Goal: Find specific page/section: Find specific page/section

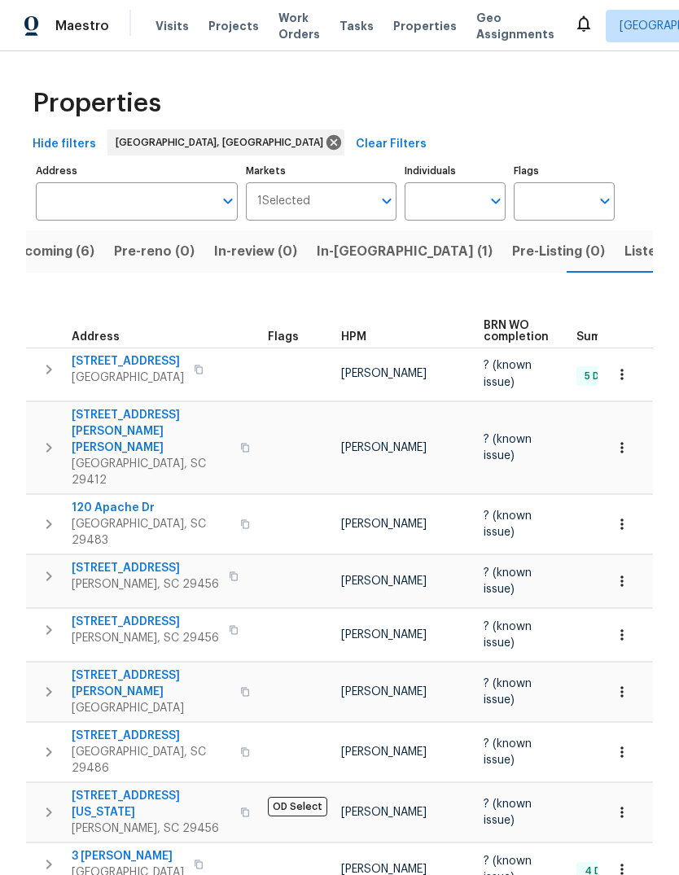
click at [58, 254] on span "Upcoming (6)" at bounding box center [51, 251] width 88 height 23
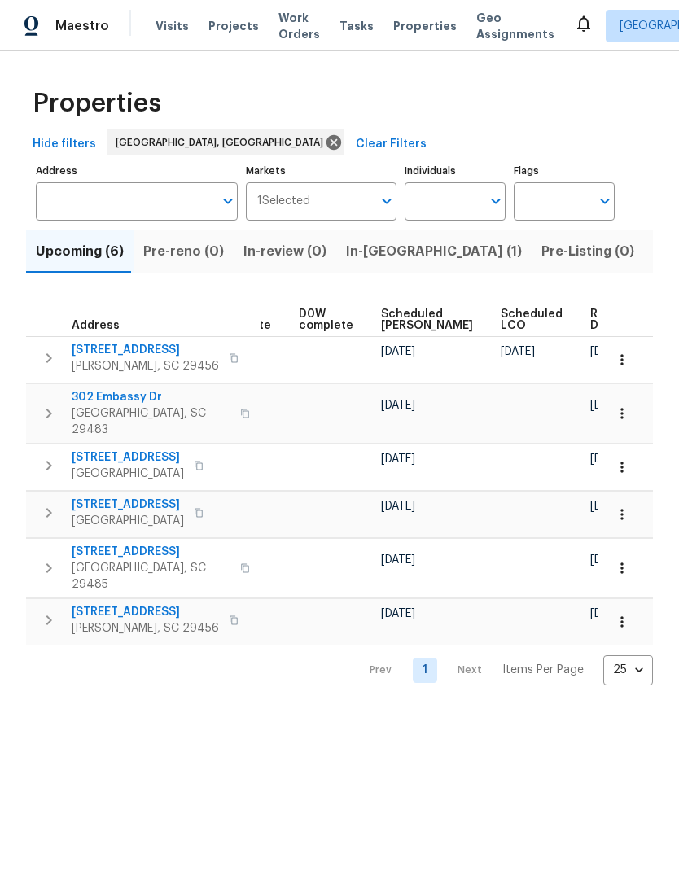
scroll to position [0, 427]
click at [591, 320] on span "Ready Date" at bounding box center [609, 320] width 36 height 23
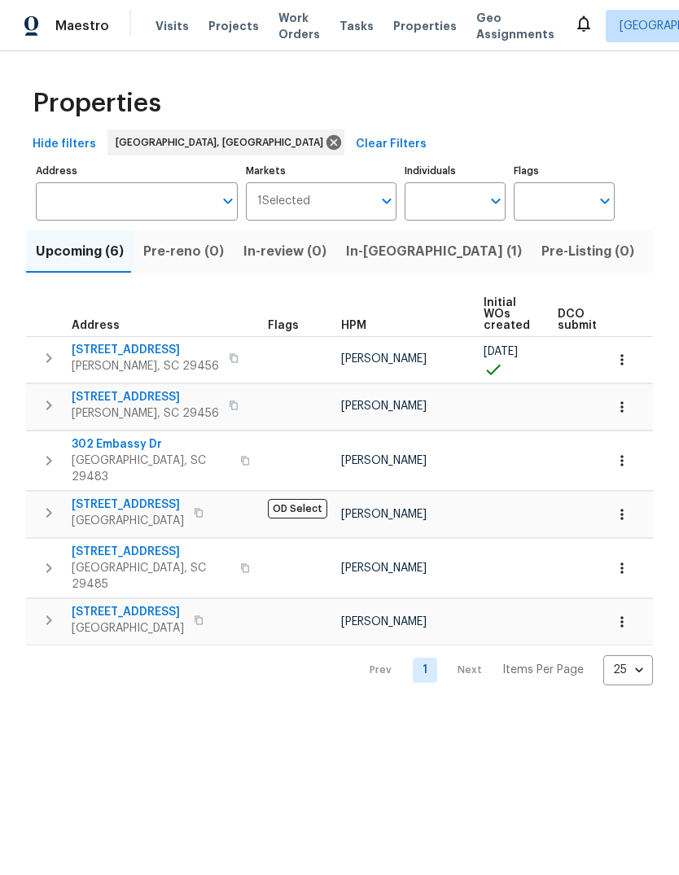
click at [132, 438] on span "302 Embassy Dr" at bounding box center [151, 444] width 159 height 16
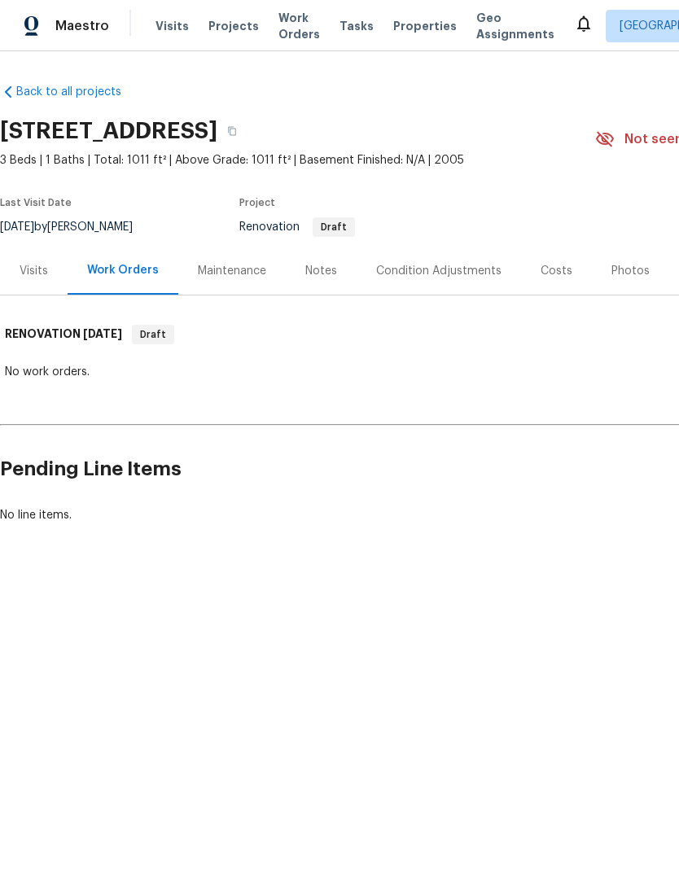
click at [449, 273] on div "Condition Adjustments" at bounding box center [438, 271] width 125 height 16
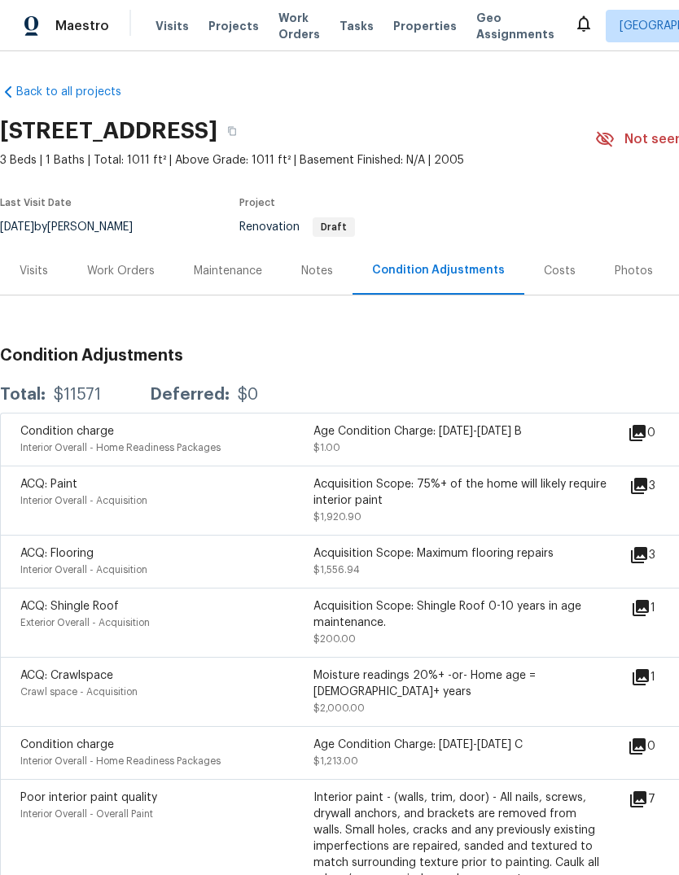
click at [648, 558] on icon at bounding box center [639, 556] width 20 height 20
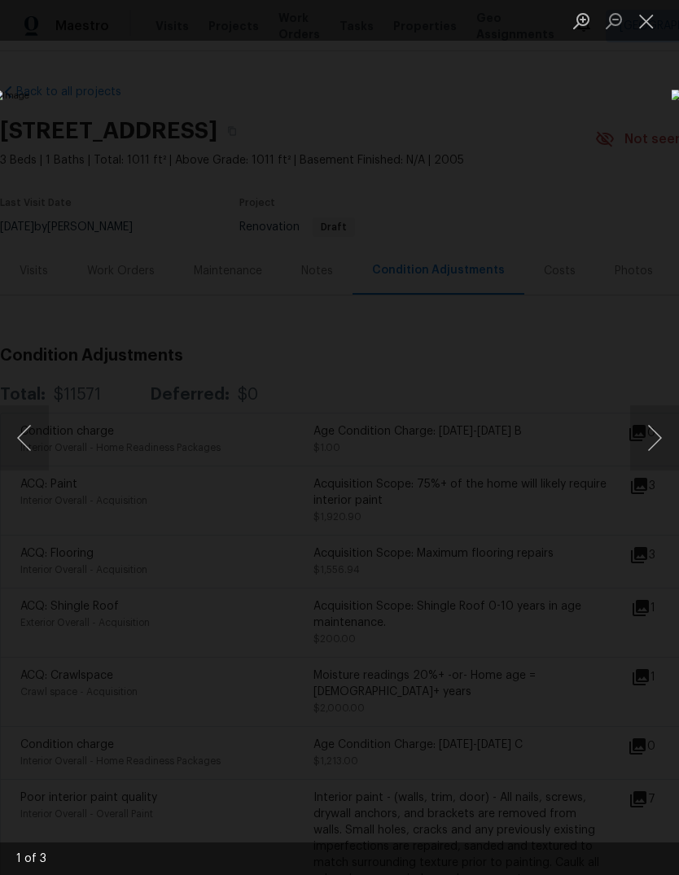
click at [661, 451] on button "Next image" at bounding box center [654, 437] width 49 height 65
click at [661, 443] on button "Next image" at bounding box center [654, 437] width 49 height 65
click at [660, 441] on button "Next image" at bounding box center [654, 437] width 49 height 65
click at [654, 453] on button "Next image" at bounding box center [654, 437] width 49 height 65
click at [658, 450] on button "Next image" at bounding box center [654, 437] width 49 height 65
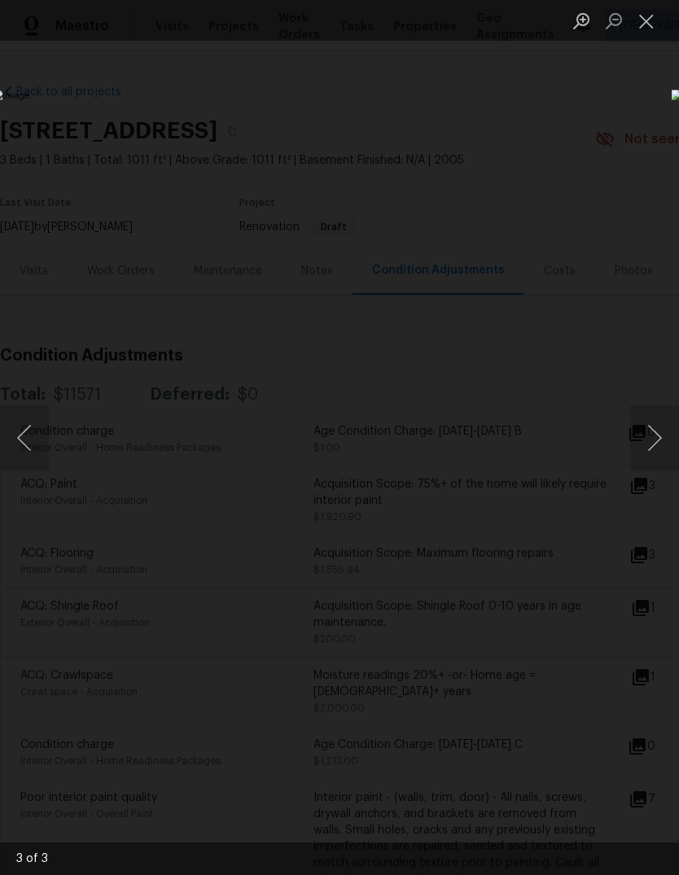
click at [667, 453] on button "Next image" at bounding box center [654, 437] width 49 height 65
click at [645, 33] on button "Close lightbox" at bounding box center [646, 21] width 33 height 28
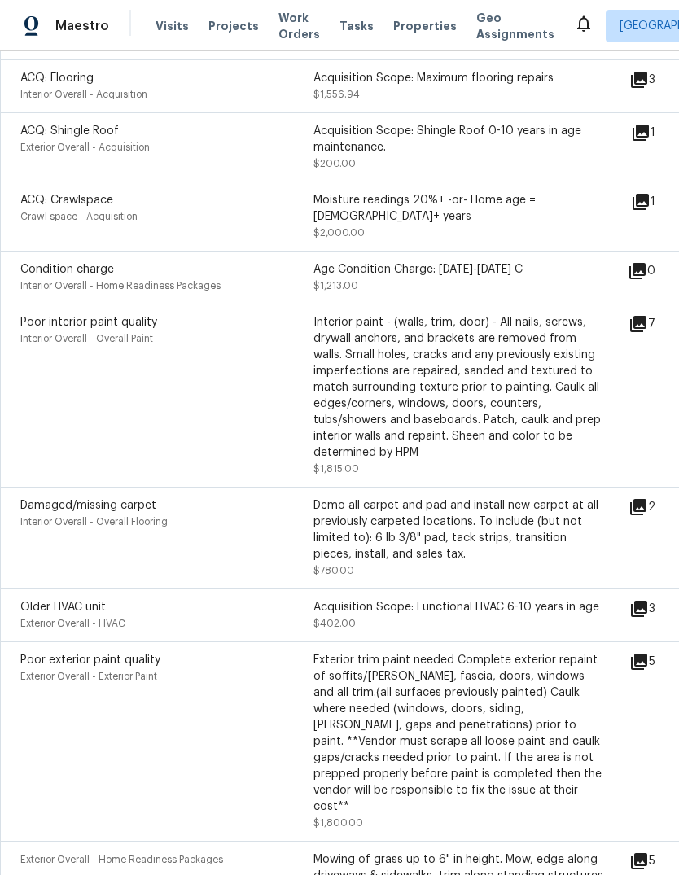
scroll to position [476, 1]
click at [646, 656] on icon at bounding box center [638, 662] width 16 height 16
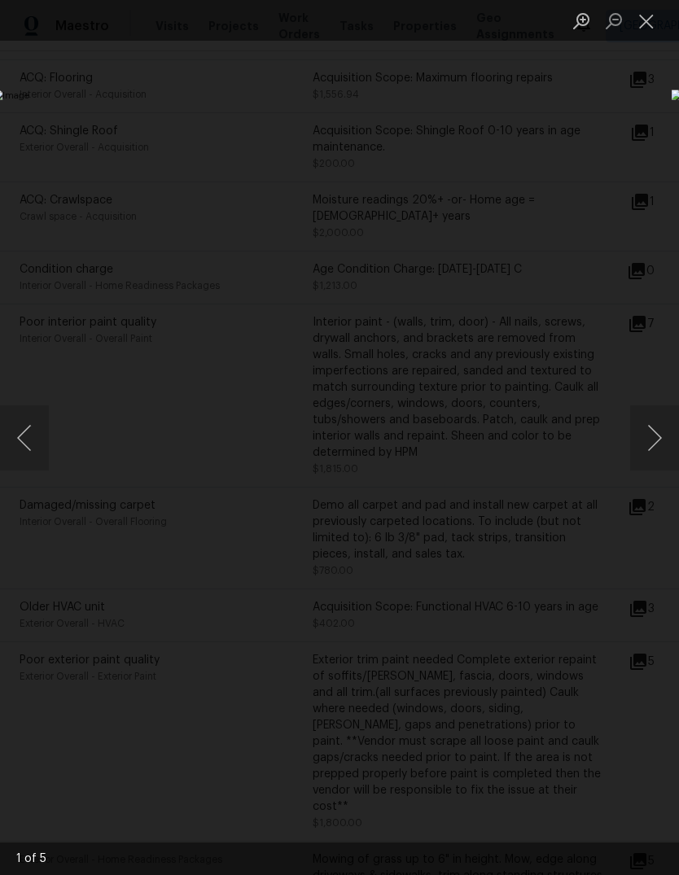
click at [669, 440] on button "Next image" at bounding box center [654, 437] width 49 height 65
click at [660, 444] on button "Next image" at bounding box center [654, 437] width 49 height 65
click at [660, 436] on button "Next image" at bounding box center [654, 437] width 49 height 65
click at [657, 440] on button "Next image" at bounding box center [654, 437] width 49 height 65
click at [658, 442] on button "Next image" at bounding box center [654, 437] width 49 height 65
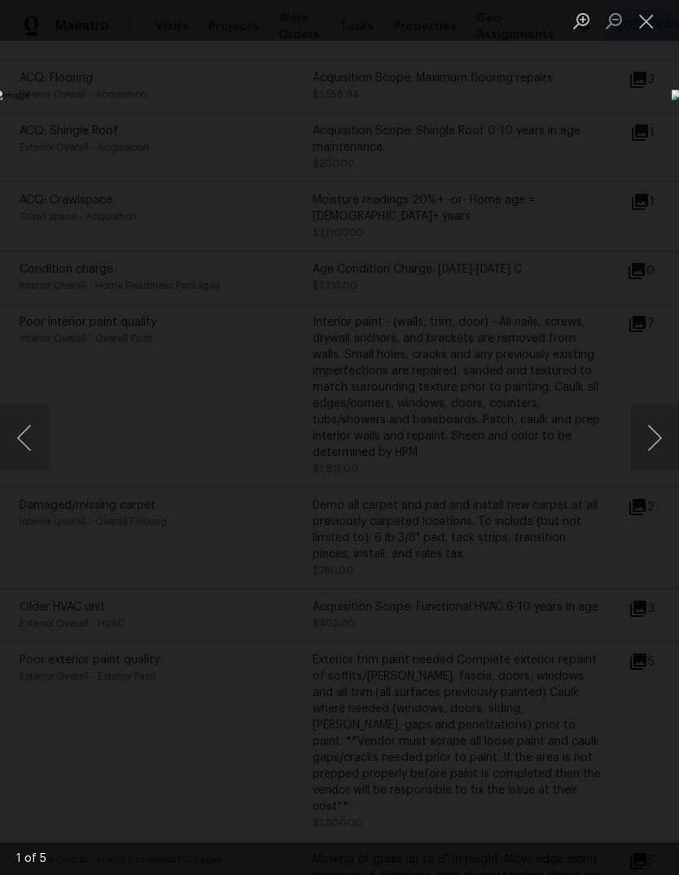
click at [657, 448] on button "Next image" at bounding box center [654, 437] width 49 height 65
click at [662, 442] on button "Next image" at bounding box center [654, 437] width 49 height 65
click at [660, 440] on button "Next image" at bounding box center [654, 437] width 49 height 65
click at [662, 441] on button "Next image" at bounding box center [654, 437] width 49 height 65
click at [660, 442] on button "Next image" at bounding box center [654, 437] width 49 height 65
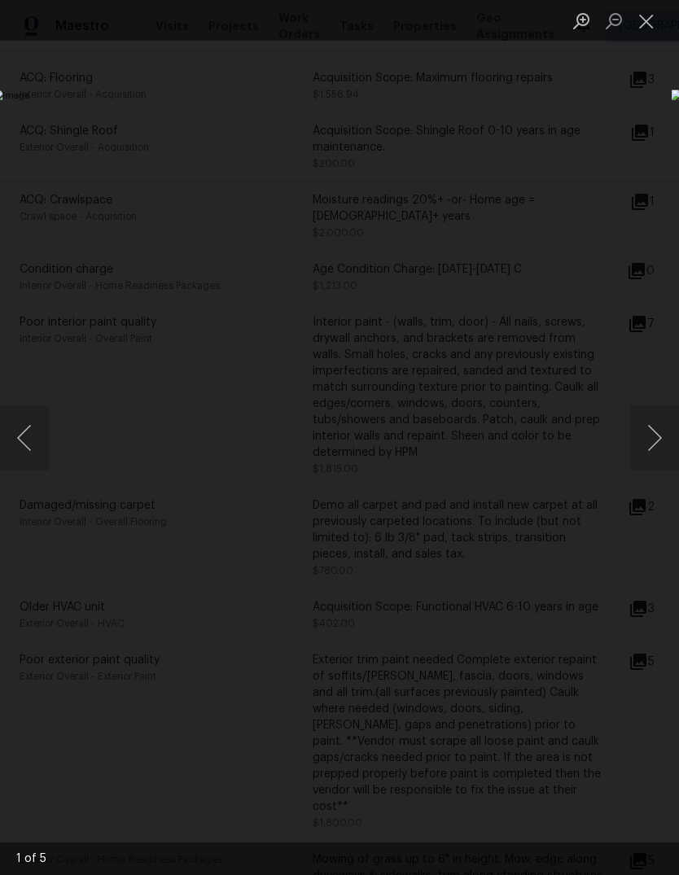
click at [658, 443] on button "Next image" at bounding box center [654, 437] width 49 height 65
click at [661, 441] on button "Next image" at bounding box center [654, 437] width 49 height 65
click at [660, 454] on button "Next image" at bounding box center [654, 437] width 49 height 65
click at [638, 33] on button "Close lightbox" at bounding box center [646, 21] width 33 height 28
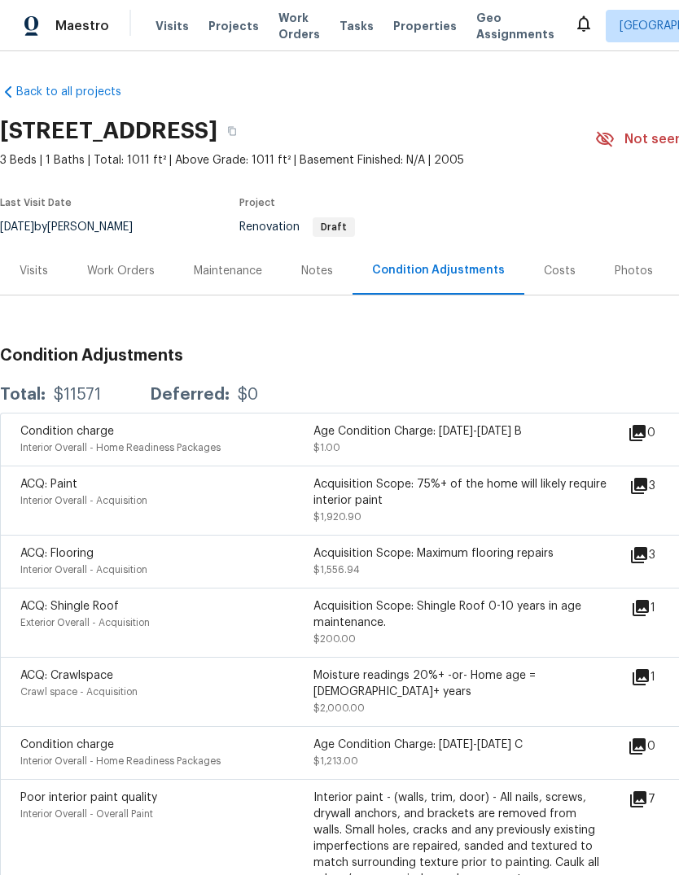
scroll to position [0, 0]
click at [649, 487] on icon at bounding box center [639, 486] width 20 height 20
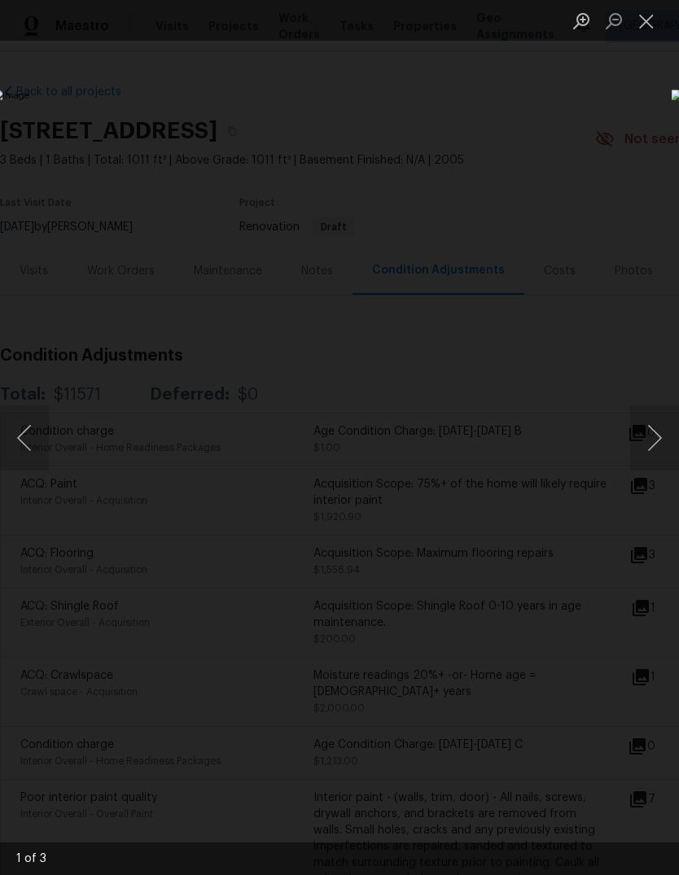
click at [663, 422] on button "Next image" at bounding box center [654, 437] width 49 height 65
click at [660, 425] on button "Next image" at bounding box center [654, 437] width 49 height 65
click at [655, 424] on button "Next image" at bounding box center [654, 437] width 49 height 65
click at [660, 423] on button "Next image" at bounding box center [654, 437] width 49 height 65
click at [658, 423] on button "Next image" at bounding box center [654, 437] width 49 height 65
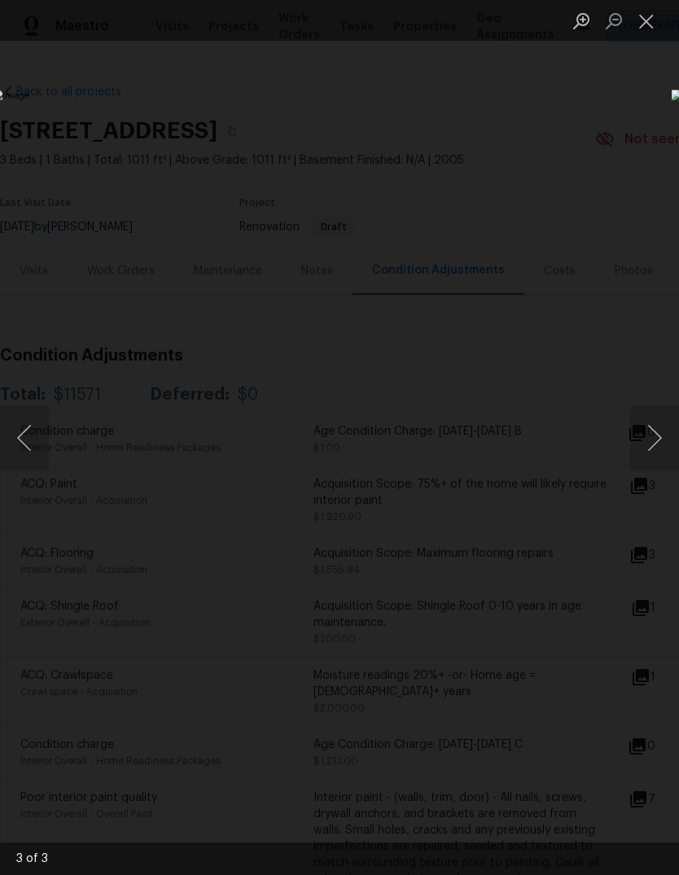
click at [657, 424] on button "Next image" at bounding box center [654, 437] width 49 height 65
click at [660, 423] on button "Next image" at bounding box center [654, 437] width 49 height 65
click at [580, 681] on div "Lightbox" at bounding box center [339, 437] width 679 height 875
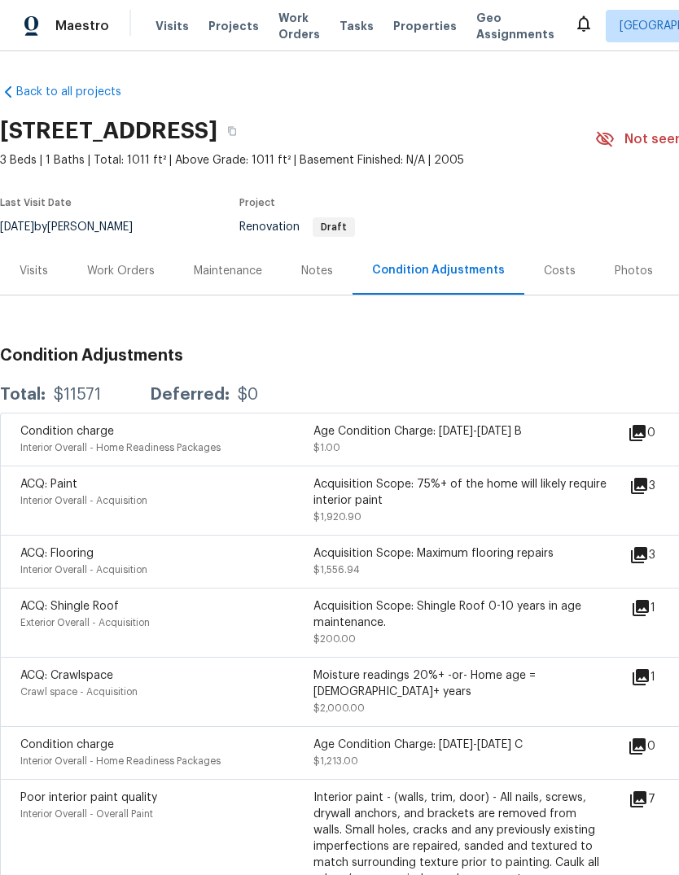
click at [394, 18] on span "Properties" at bounding box center [425, 26] width 64 height 16
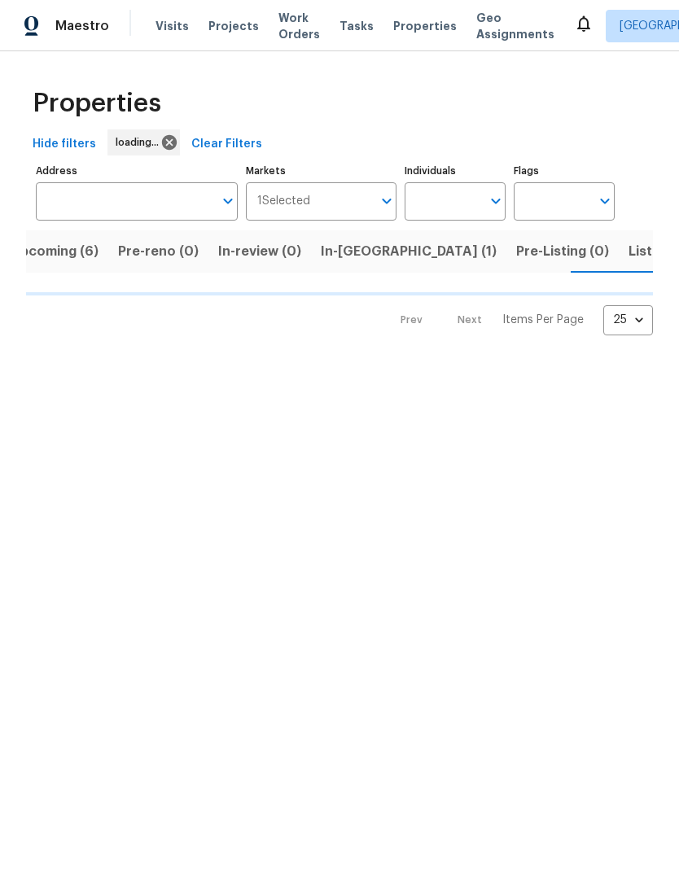
scroll to position [0, 28]
